Goal: Information Seeking & Learning: Learn about a topic

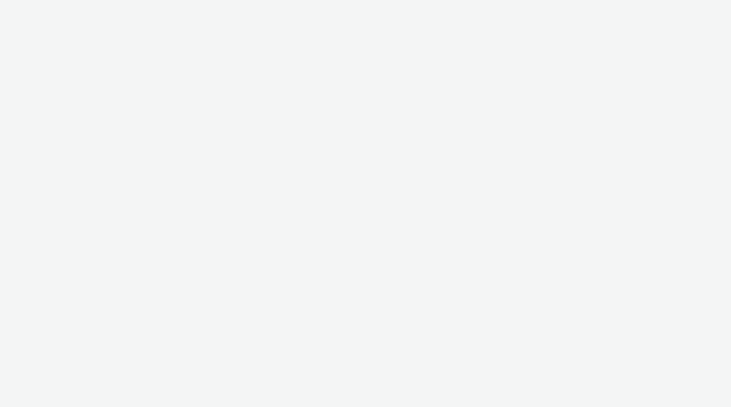
select select "ac009755-aa48-4799-8050-7a339a378eb8"
select select "72d91114-7b95-43df-950f-d064ccca4203"
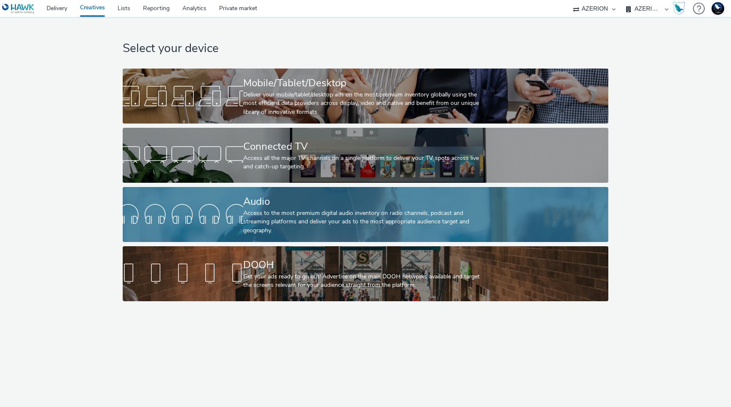
click at [228, 227] on div at bounding box center [183, 214] width 121 height 27
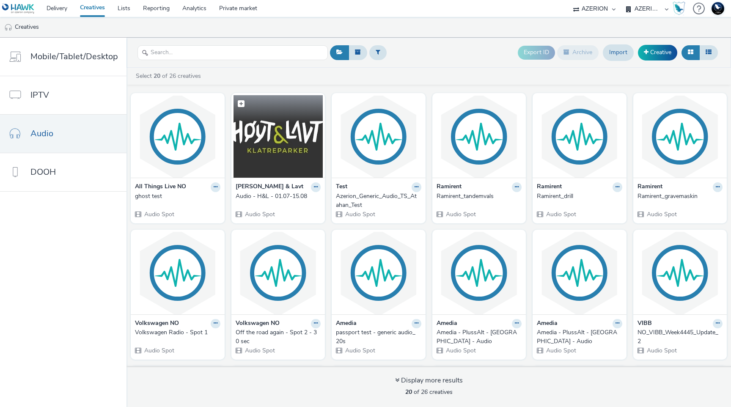
click at [276, 159] on img at bounding box center [279, 136] width 90 height 83
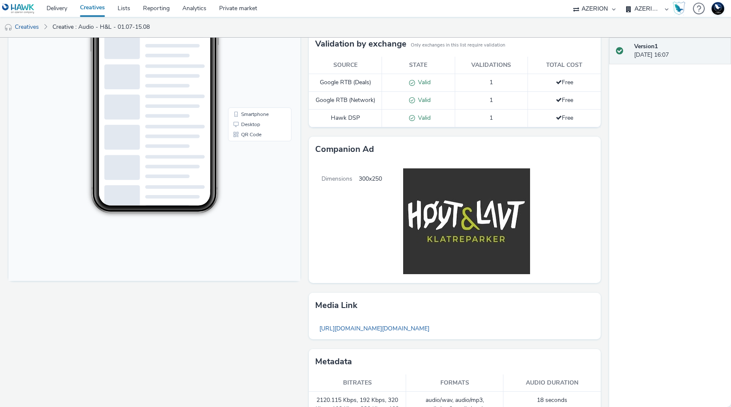
scroll to position [176, 0]
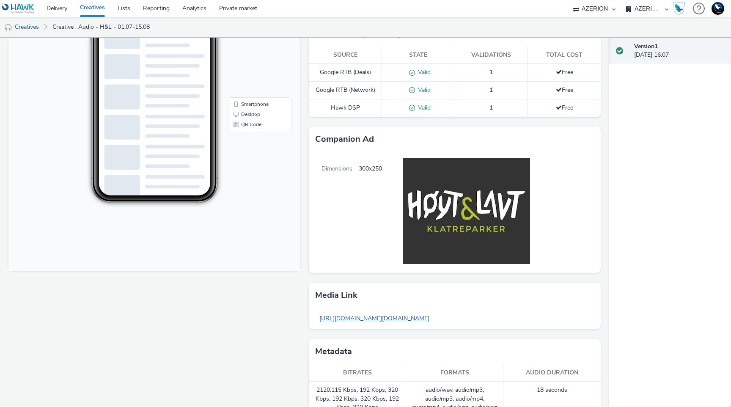
click at [419, 320] on link "https://tabmo-cdn.s3.eu-west-1.amazonaws.com/hawk.tabmo.io/organizations/72d911…" at bounding box center [374, 318] width 119 height 17
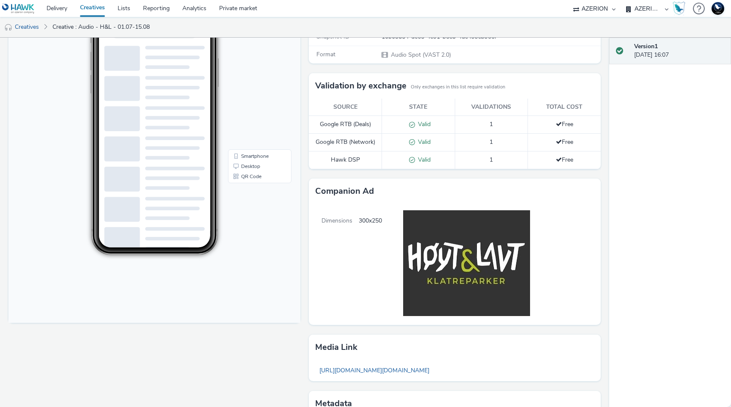
scroll to position [0, 0]
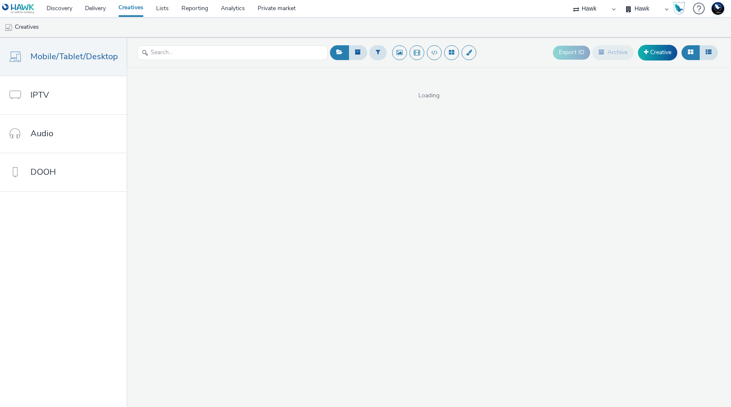
select select "11a7df10-284f-415c-b52a-427acf4c31ae"
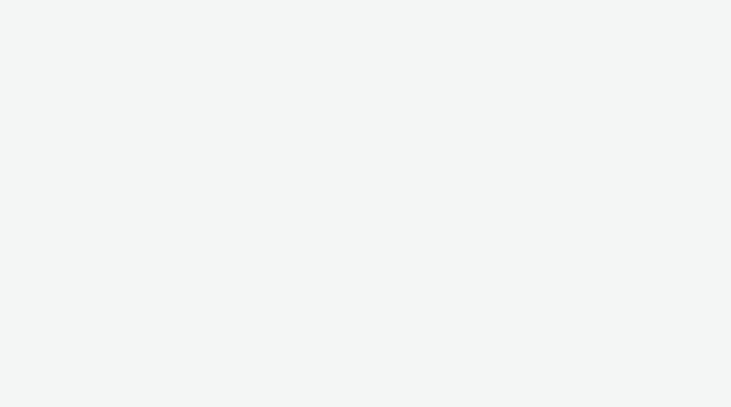
select select "11a7df10-284f-415c-b52a-427acf4c31ae"
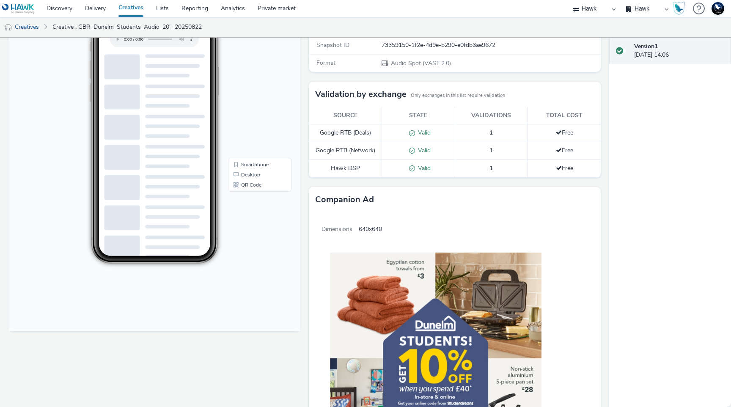
scroll to position [336, 0]
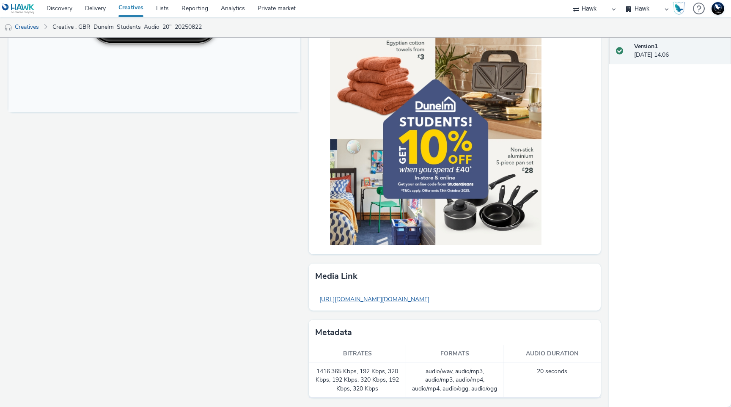
click at [431, 306] on link "[URL][DOMAIN_NAME][DOMAIN_NAME]" at bounding box center [374, 299] width 119 height 17
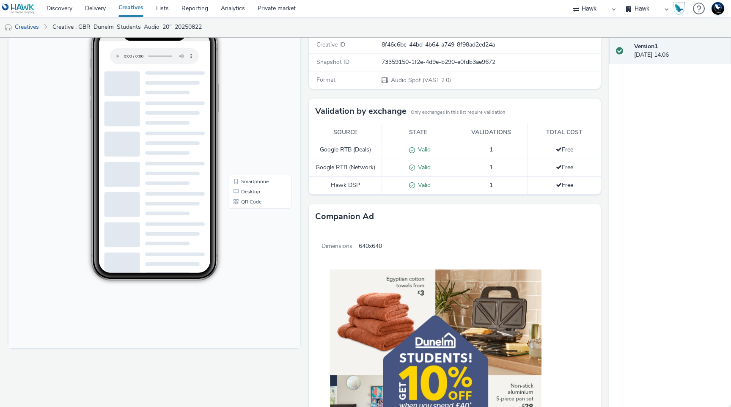
scroll to position [0, 0]
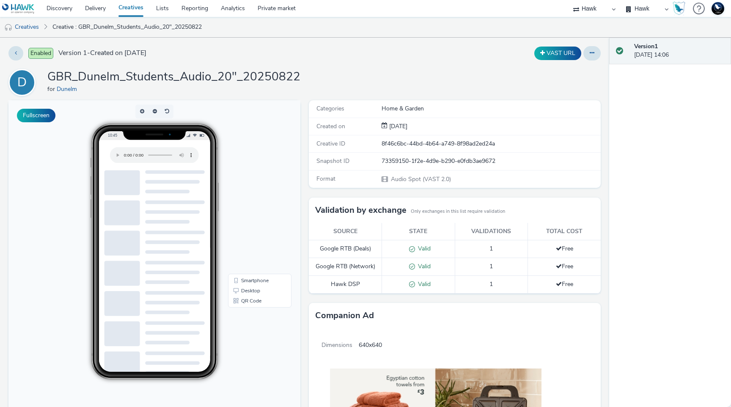
click at [140, 7] on link "Creatives" at bounding box center [131, 8] width 38 height 17
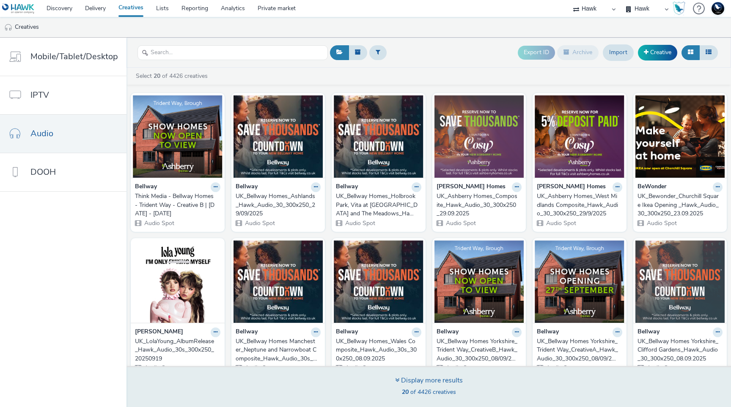
click at [396, 385] on div "Display more results" at bounding box center [429, 381] width 68 height 10
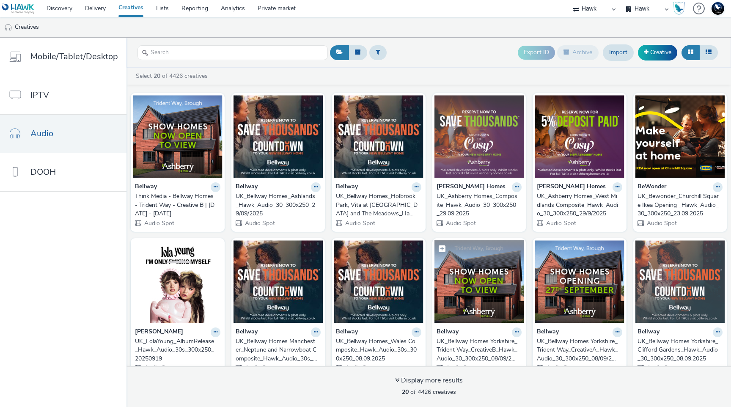
scroll to position [295, 0]
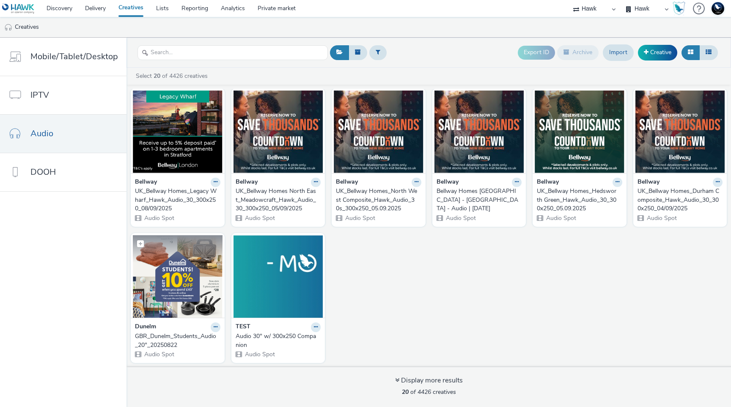
click at [174, 275] on img at bounding box center [178, 276] width 90 height 83
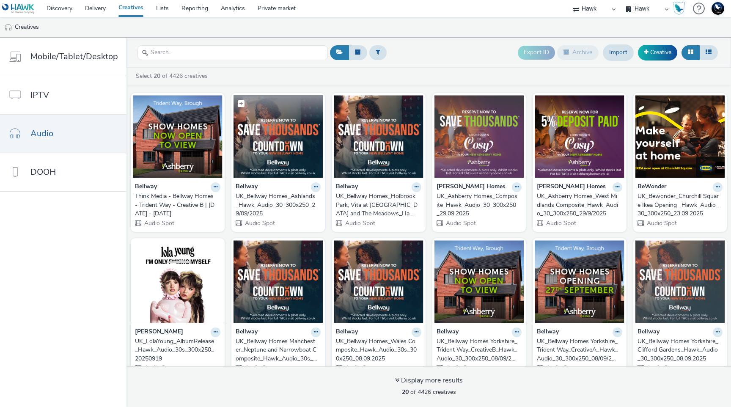
click at [279, 143] on img at bounding box center [279, 136] width 90 height 83
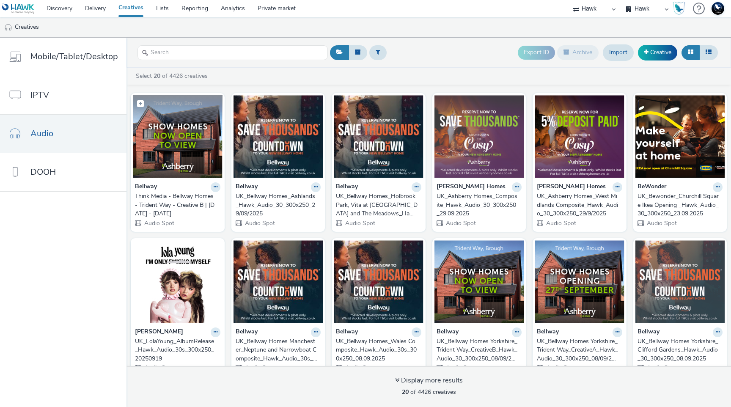
click at [201, 166] on img at bounding box center [178, 136] width 90 height 83
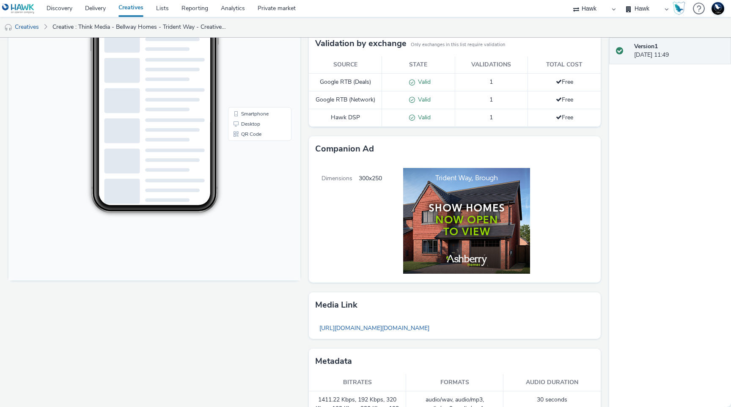
scroll to position [131, 0]
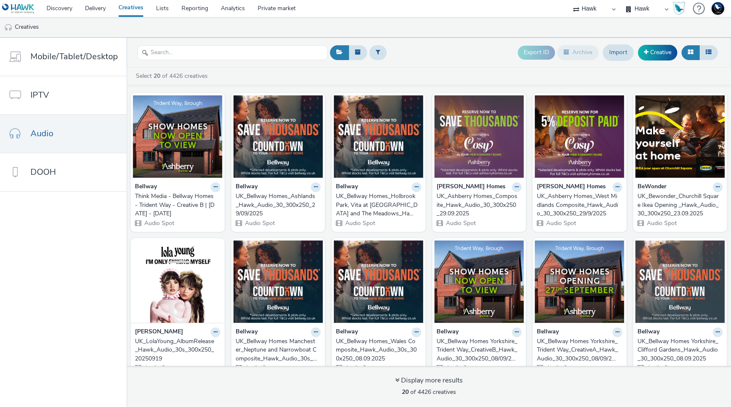
click at [518, 167] on img at bounding box center [480, 136] width 90 height 83
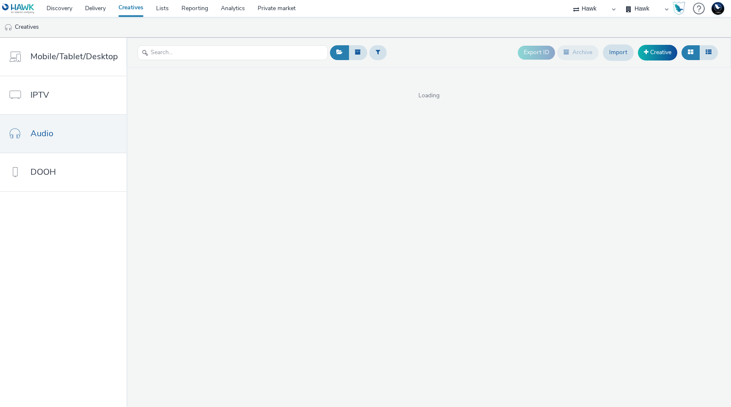
click at [324, 160] on div "Export ID Archive Import Creative Loading" at bounding box center [429, 222] width 605 height 369
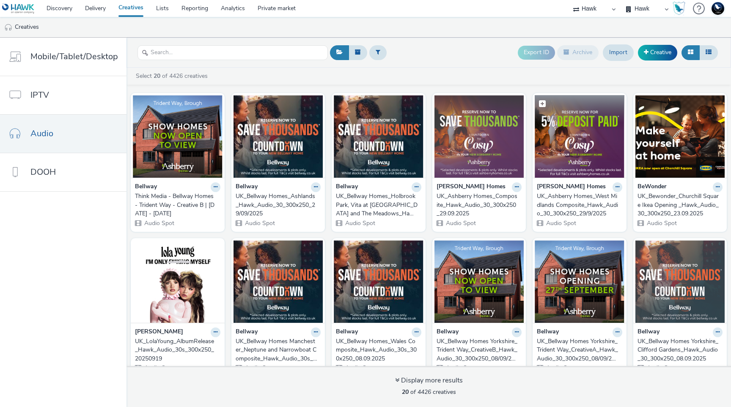
click at [571, 138] on img at bounding box center [580, 136] width 90 height 83
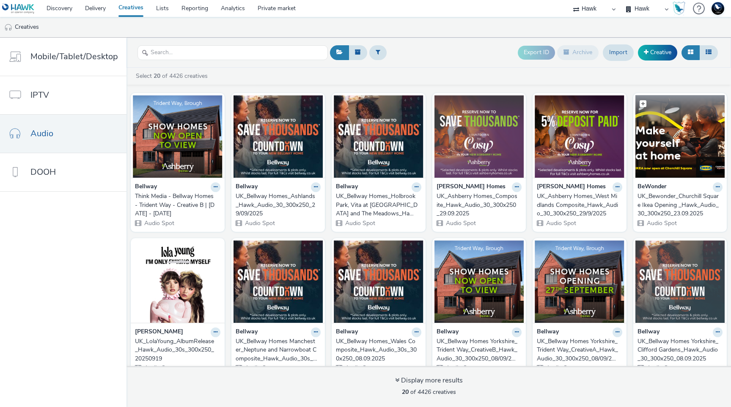
click at [687, 130] on img at bounding box center [681, 136] width 90 height 83
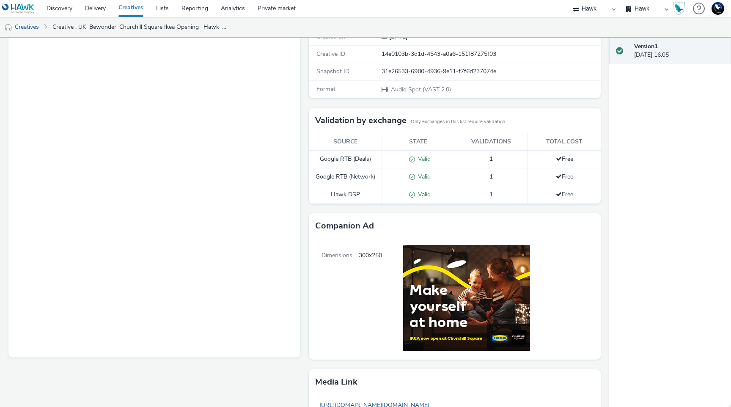
scroll to position [196, 0]
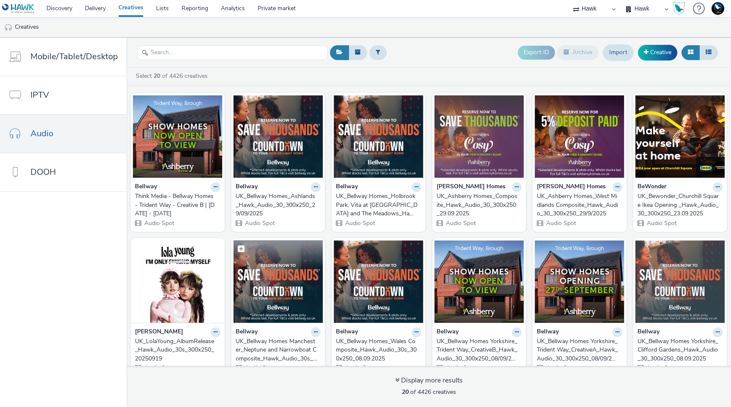
click at [297, 291] on img at bounding box center [279, 281] width 90 height 83
